Goal: Task Accomplishment & Management: Complete application form

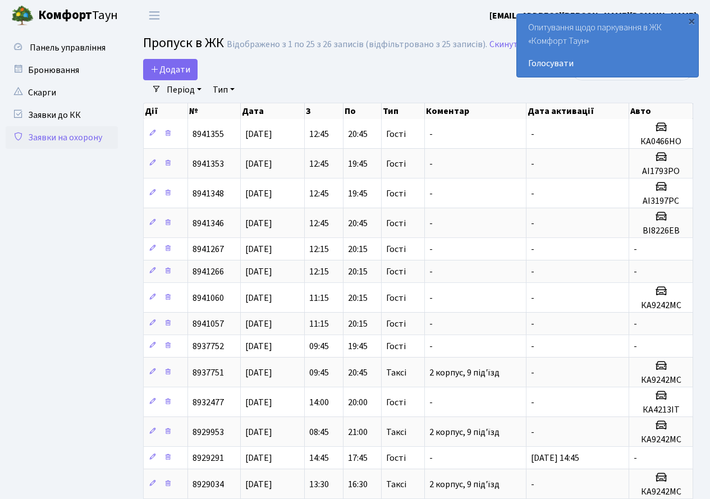
select select "25"
click at [56, 136] on link "Заявки на охорону" at bounding box center [62, 137] width 112 height 22
select select "25"
click at [63, 45] on span "Панель управління" at bounding box center [68, 48] width 76 height 12
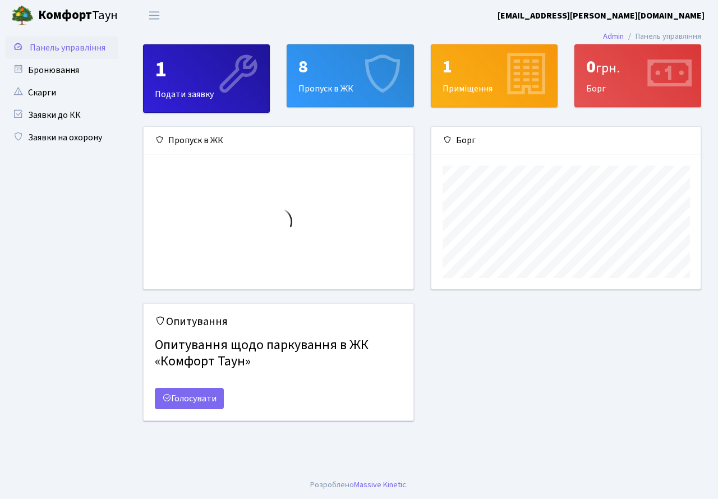
scroll to position [162, 269]
click at [64, 116] on link "Заявки до КК" at bounding box center [62, 115] width 112 height 22
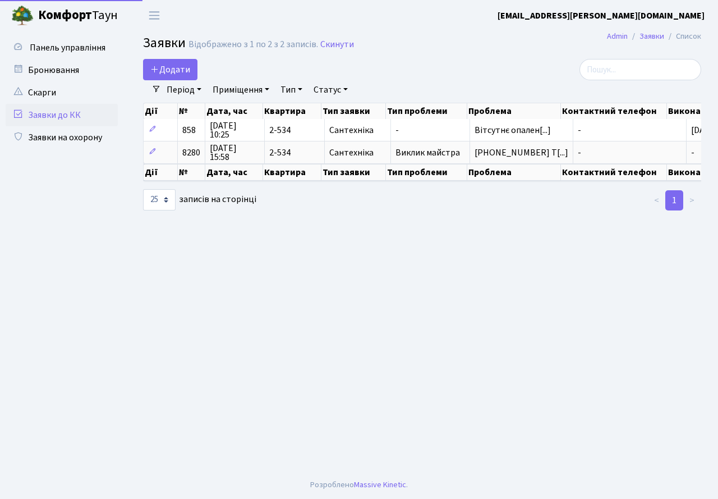
select select "25"
click at [155, 13] on span "Переключити навігацію" at bounding box center [154, 15] width 17 height 13
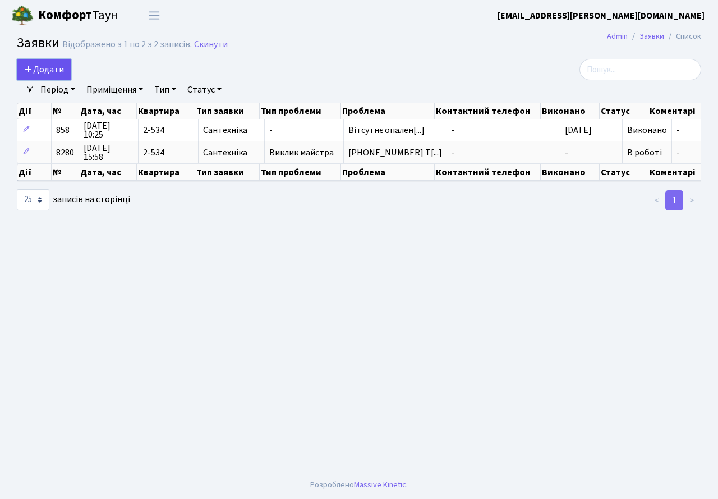
click at [31, 66] on icon at bounding box center [28, 69] width 9 height 9
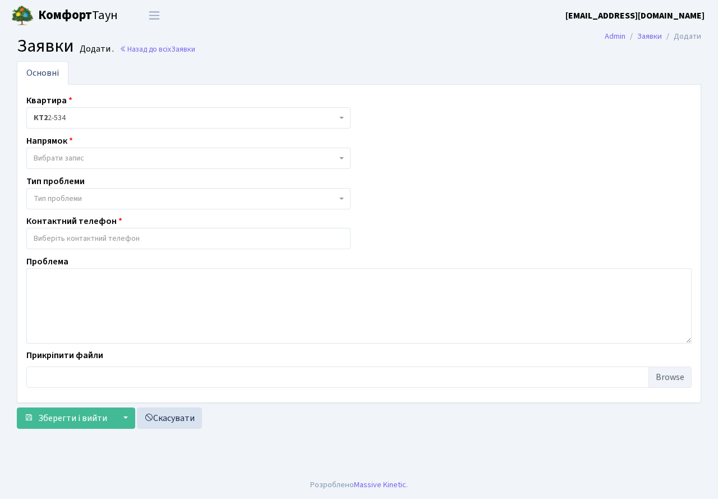
select select
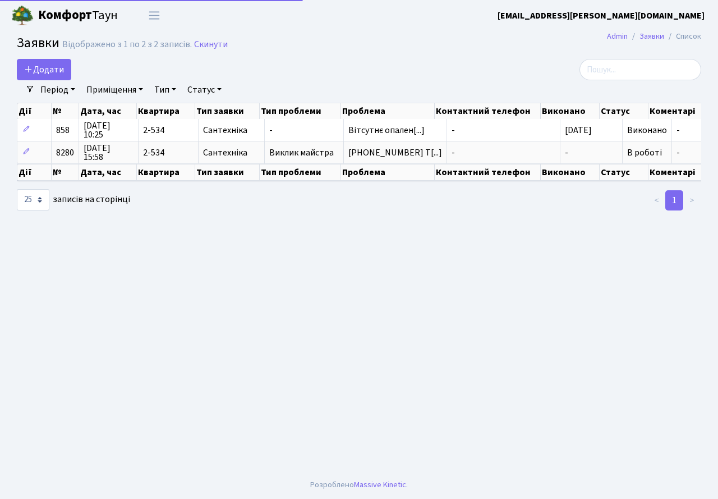
select select "25"
click at [155, 18] on span "Переключити навігацію" at bounding box center [154, 15] width 17 height 13
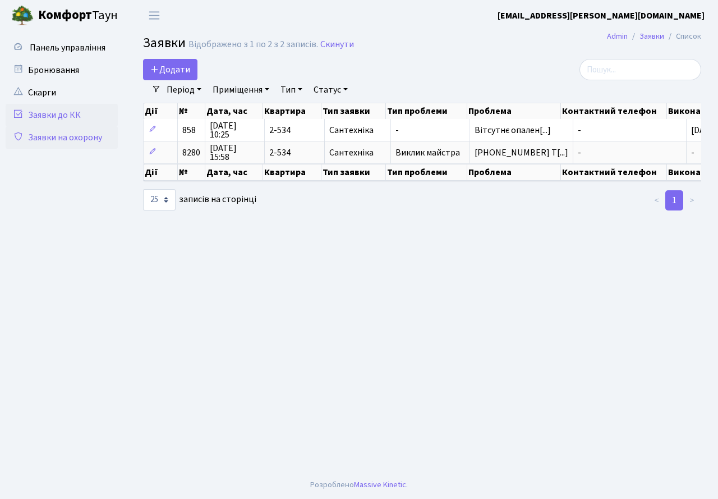
click at [53, 137] on link "Заявки на охорону" at bounding box center [62, 137] width 112 height 22
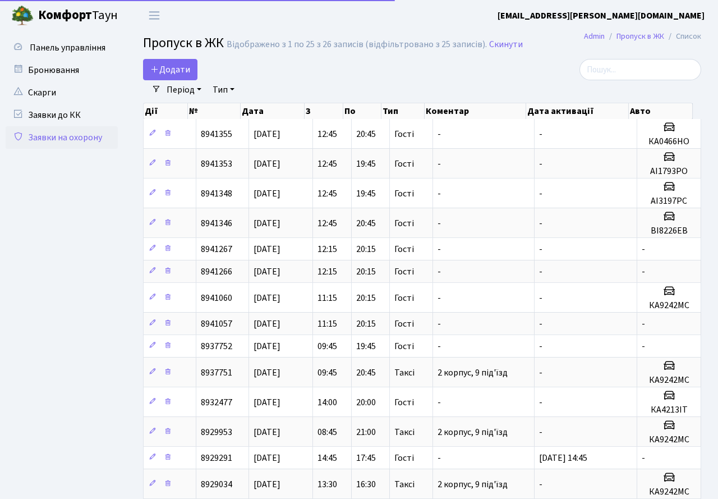
select select "25"
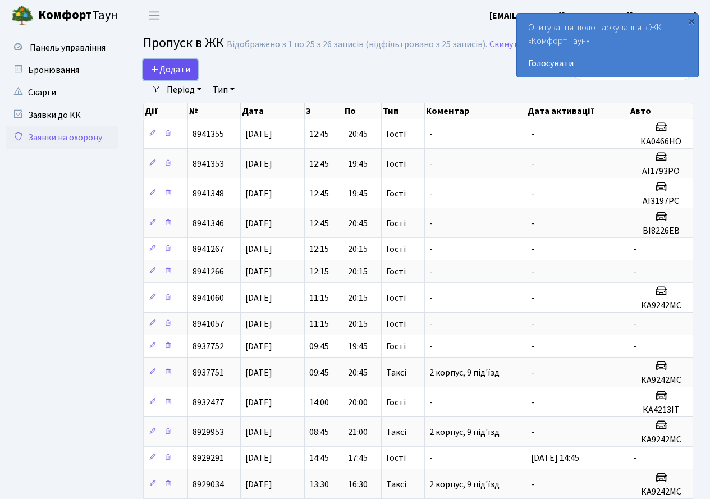
click at [175, 63] on span "Додати" at bounding box center [170, 69] width 40 height 12
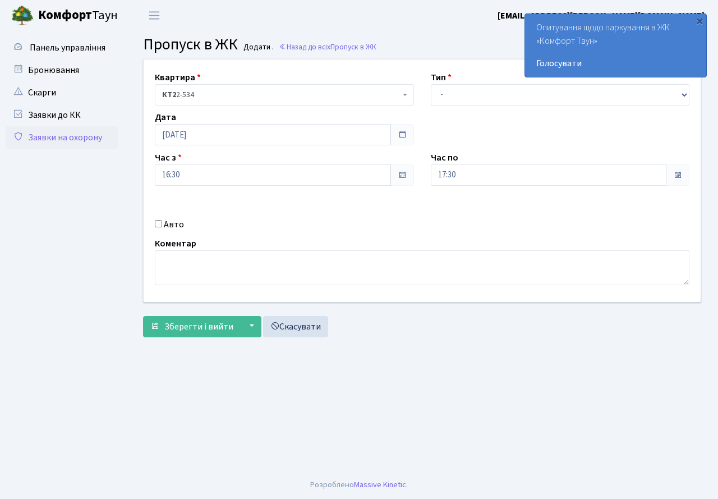
click at [678, 172] on span at bounding box center [677, 175] width 9 height 9
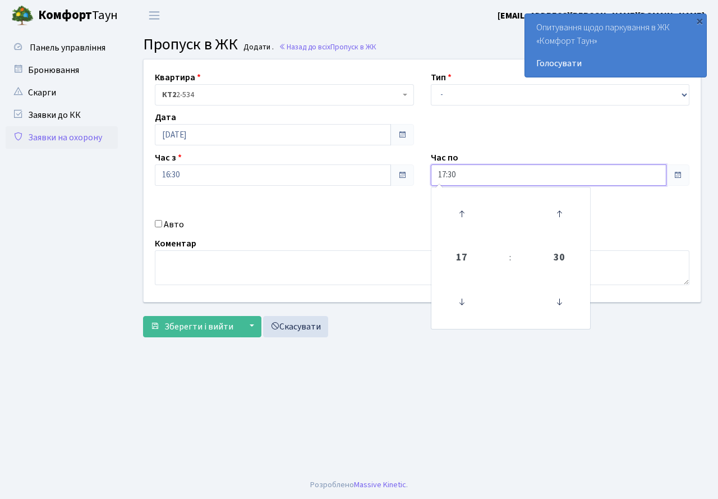
click at [601, 181] on input "17:30" at bounding box center [549, 174] width 236 height 21
click at [461, 303] on icon at bounding box center [462, 302] width 30 height 30
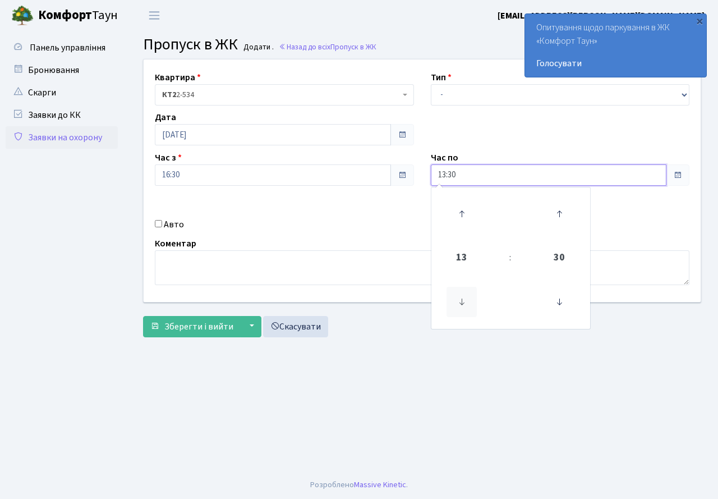
click at [461, 303] on icon at bounding box center [462, 302] width 30 height 30
click at [464, 212] on icon at bounding box center [462, 214] width 30 height 30
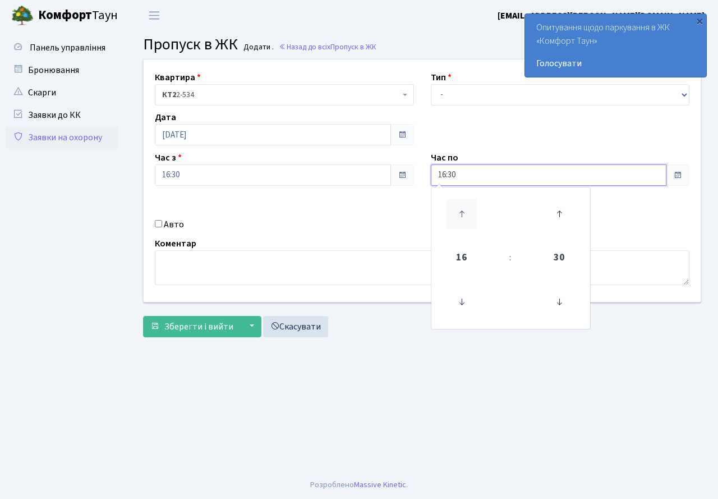
click at [464, 212] on icon at bounding box center [462, 214] width 30 height 30
click at [464, 213] on icon at bounding box center [462, 214] width 30 height 30
click at [465, 213] on icon at bounding box center [462, 214] width 30 height 30
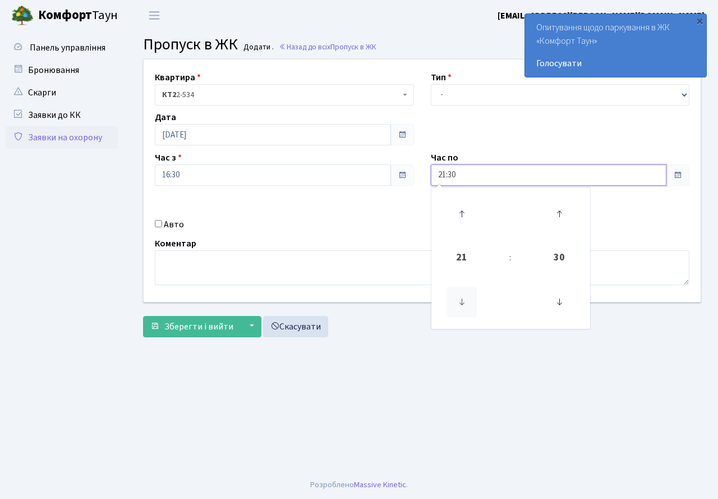
click at [464, 302] on icon at bounding box center [462, 302] width 30 height 30
click at [460, 209] on icon at bounding box center [462, 214] width 30 height 30
type input "19:30"
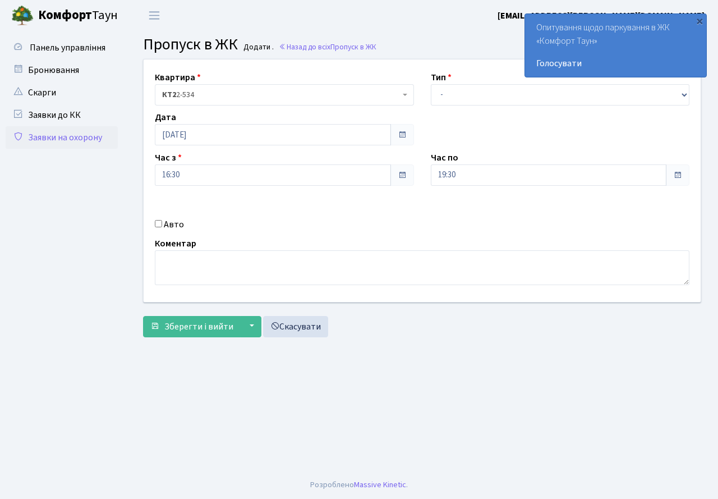
click at [584, 340] on div "Квартира <b>КТ2</b>&nbsp;&nbsp;&nbsp;2-534 КТ2 2-534 Тип - Доставка Таксі Гості…" at bounding box center [422, 201] width 575 height 284
click at [681, 94] on select "- Доставка Таксі Гості Сервіс" at bounding box center [560, 94] width 259 height 21
select select "3"
click at [431, 84] on select "- Доставка Таксі Гості Сервіс" at bounding box center [560, 94] width 259 height 21
click at [157, 223] on input "Авто" at bounding box center [158, 223] width 7 height 7
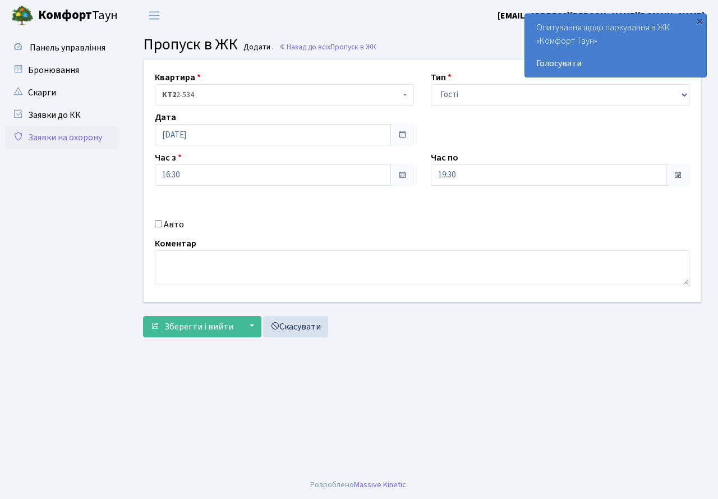
checkbox input "true"
drag, startPoint x: 456, startPoint y: 217, endPoint x: 425, endPoint y: 226, distance: 31.8
click at [420, 231] on div "Авто" at bounding box center [284, 224] width 276 height 13
drag, startPoint x: 461, startPoint y: 216, endPoint x: 465, endPoint y: 224, distance: 8.5
click at [462, 215] on input "text" at bounding box center [560, 214] width 259 height 21
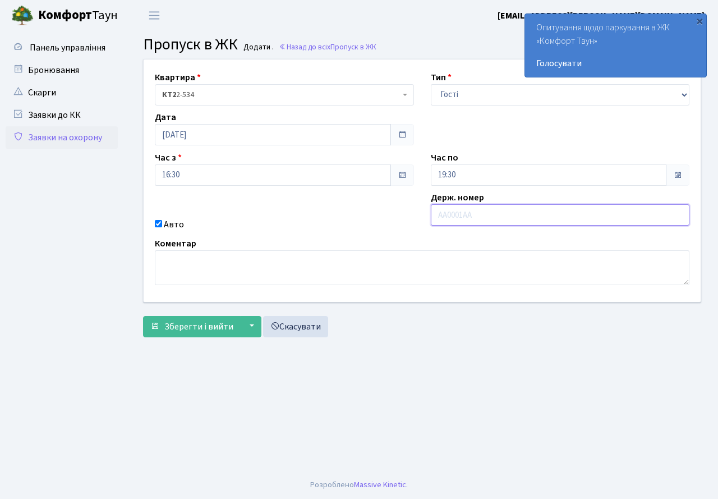
paste input "ВІ8226ЕВ"
type input "ВІ8226ЕВ"
drag, startPoint x: 516, startPoint y: 338, endPoint x: 507, endPoint y: 340, distance: 8.6
click at [516, 338] on div "Квартира <b>КТ2</b>&nbsp;&nbsp;&nbsp;2-534 КТ2 2-534 Тип - Доставка Таксі Гості…" at bounding box center [422, 201] width 575 height 284
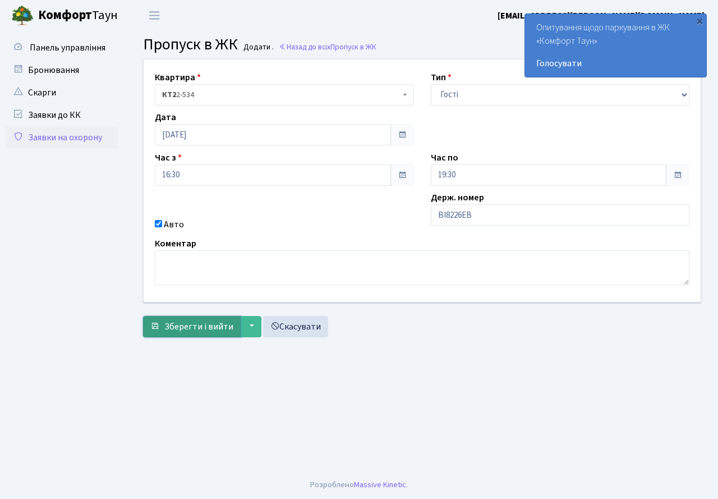
click at [187, 328] on span "Зберегти і вийти" at bounding box center [198, 326] width 69 height 12
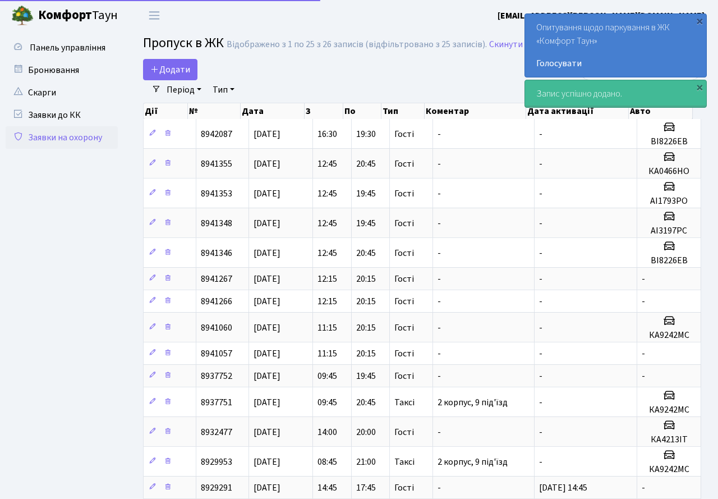
select select "25"
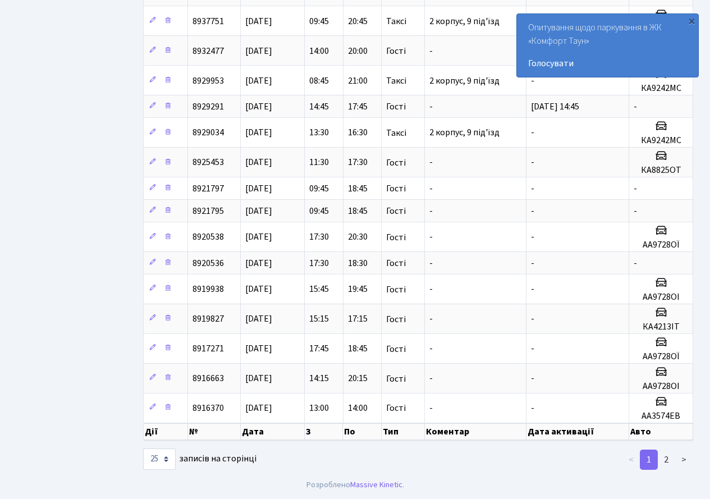
scroll to position [44, 0]
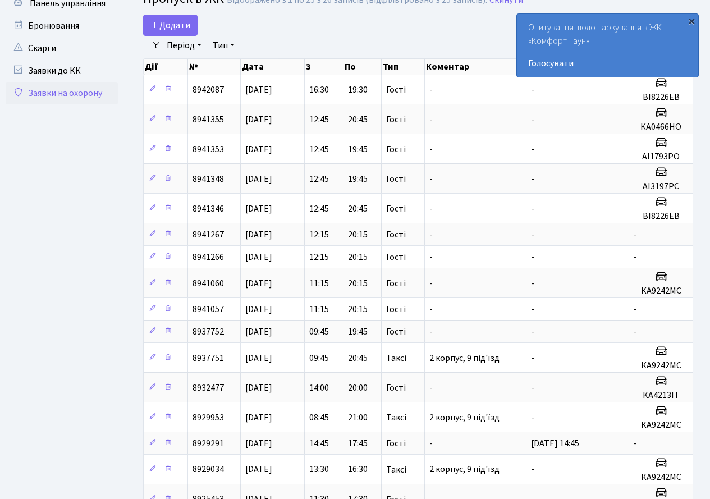
click at [694, 20] on div "×" at bounding box center [691, 20] width 11 height 11
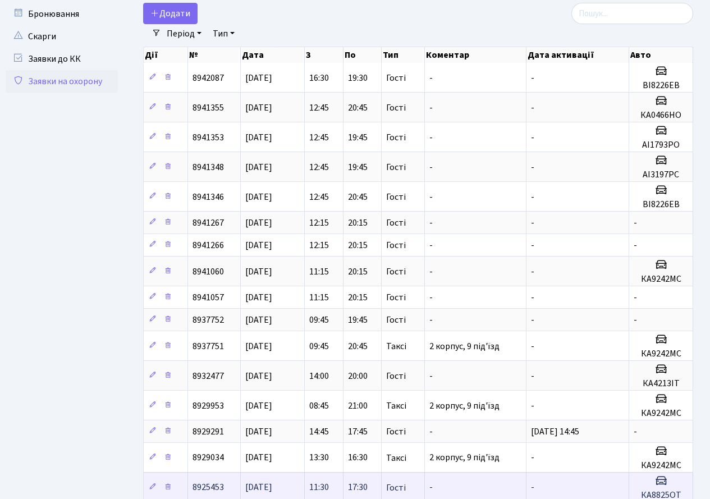
scroll to position [0, 0]
